Goal: Task Accomplishment & Management: Use online tool/utility

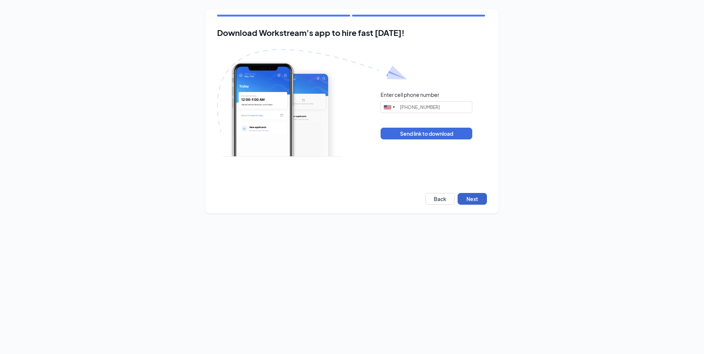
click at [475, 199] on button "Next" at bounding box center [471, 199] width 29 height 12
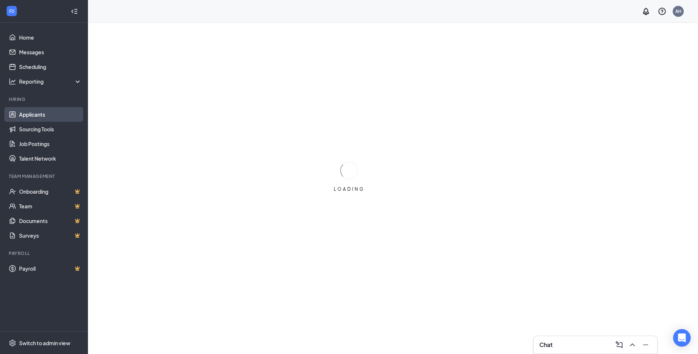
click at [54, 110] on link "Applicants" at bounding box center [50, 114] width 63 height 15
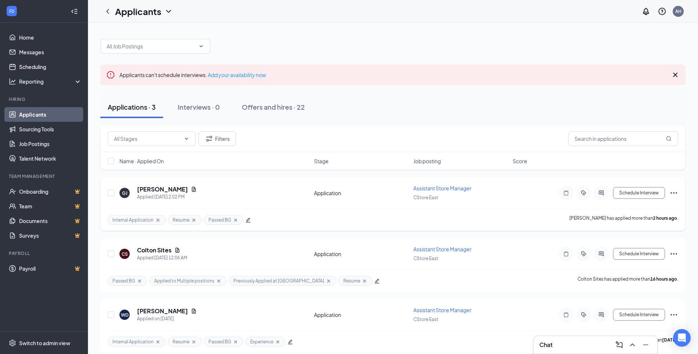
click at [675, 192] on icon "Ellipses" at bounding box center [674, 192] width 9 height 9
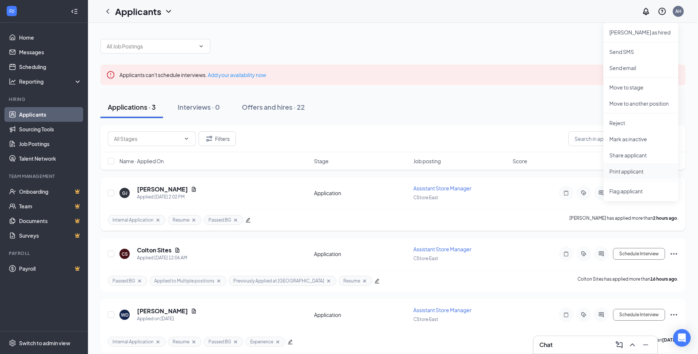
click at [632, 170] on p "Print applicant" at bounding box center [641, 171] width 63 height 7
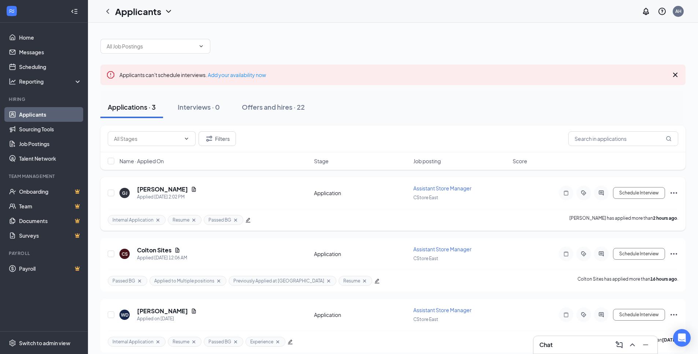
click at [675, 193] on icon "Ellipses" at bounding box center [674, 192] width 9 height 9
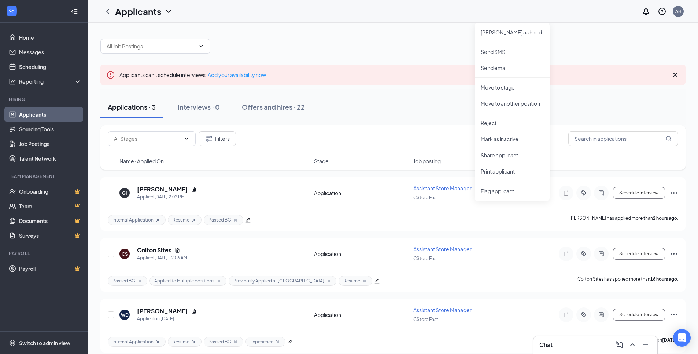
click at [399, 46] on div at bounding box center [392, 43] width 585 height 22
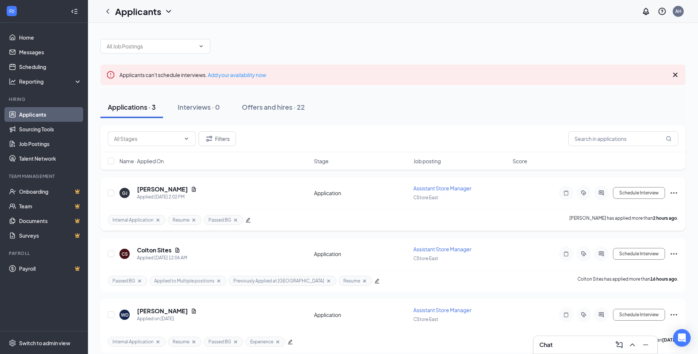
click at [135, 221] on span "Internal Application" at bounding box center [133, 220] width 41 height 6
click at [564, 192] on icon "Note" at bounding box center [566, 192] width 4 height 5
